Goal: Find specific page/section: Find specific page/section

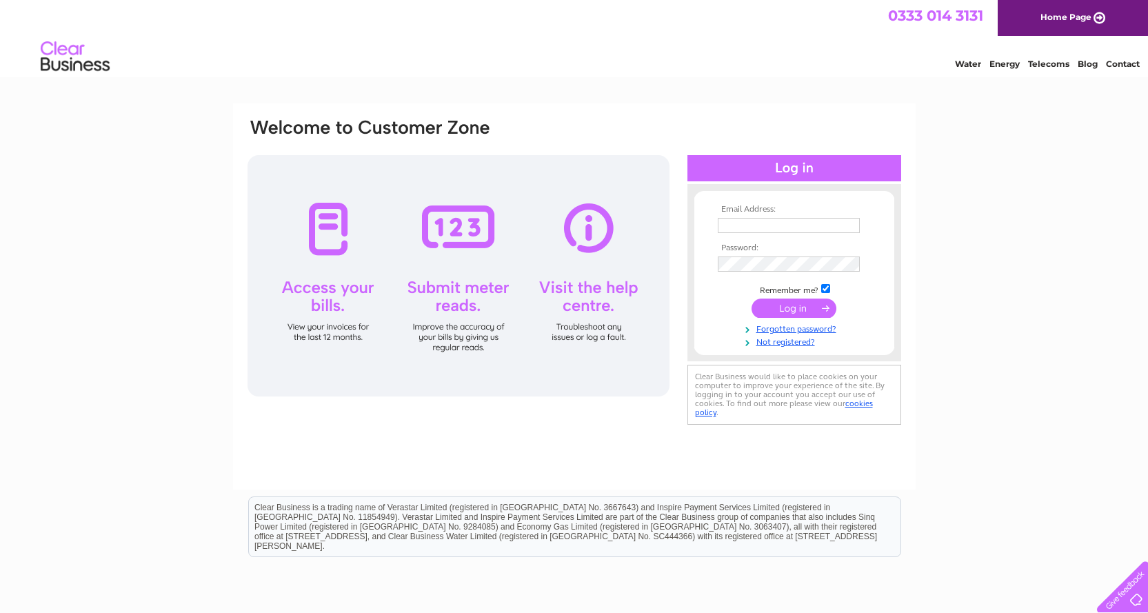
type input "[PERSON_NAME][EMAIL_ADDRESS][DOMAIN_NAME]"
click at [775, 306] on input "submit" at bounding box center [793, 308] width 85 height 19
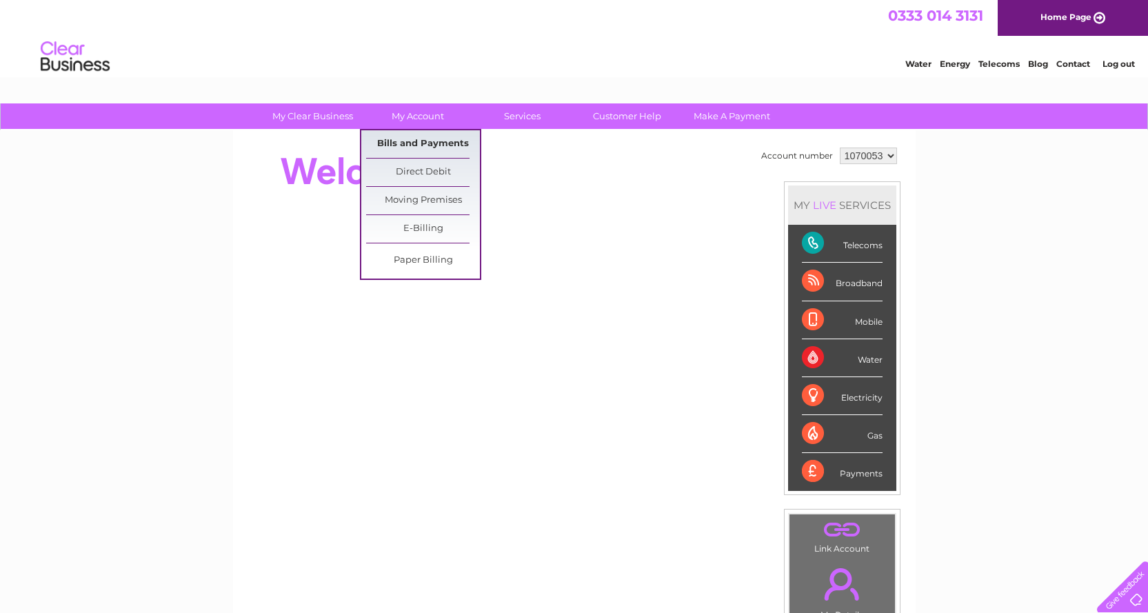
click at [411, 136] on link "Bills and Payments" at bounding box center [423, 144] width 114 height 28
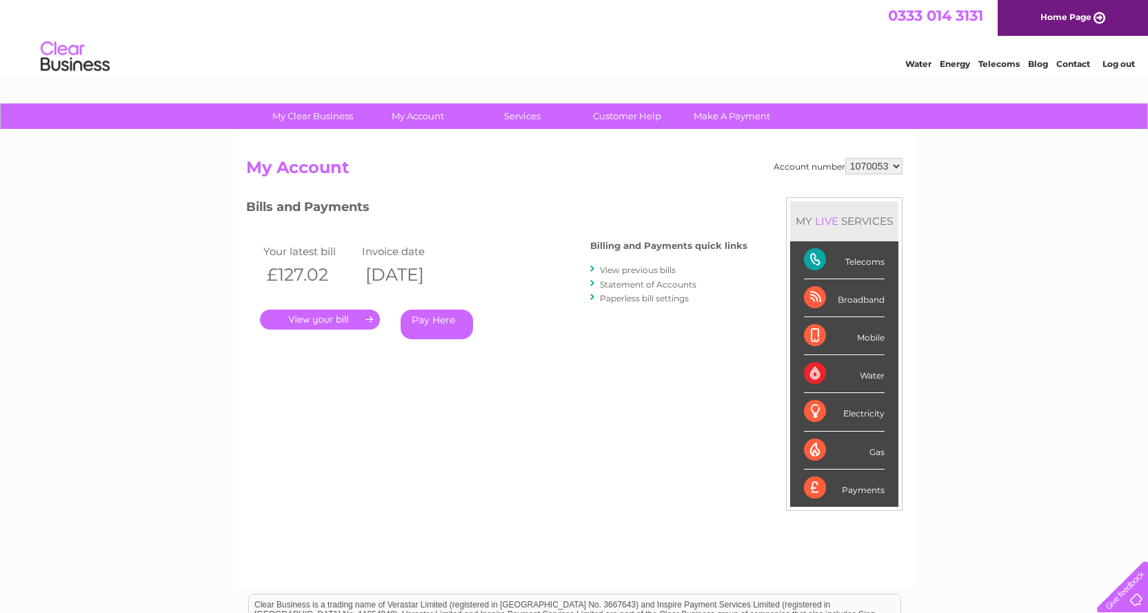
click at [317, 314] on link "." at bounding box center [320, 320] width 120 height 20
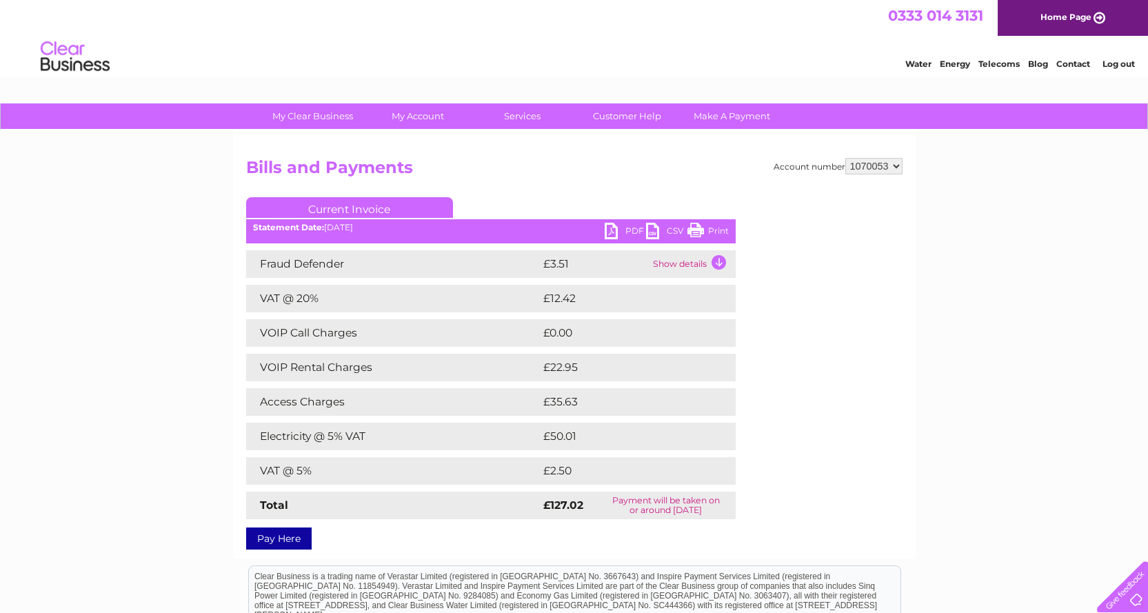
click at [610, 230] on link "PDF" at bounding box center [625, 233] width 41 height 20
